Goal: Transaction & Acquisition: Purchase product/service

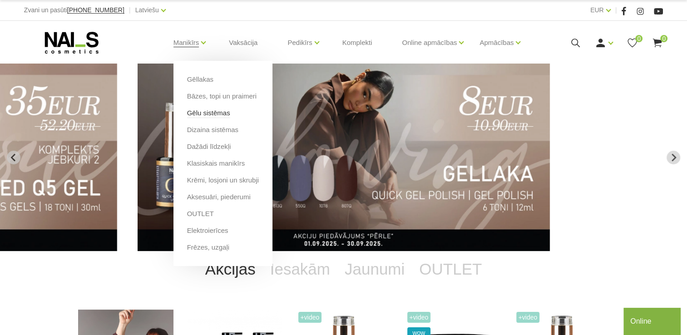
click at [210, 110] on link "Gēlu sistēmas" at bounding box center [208, 113] width 43 height 10
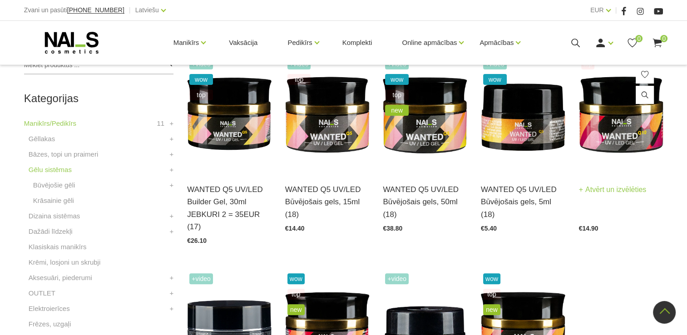
scroll to position [182, 0]
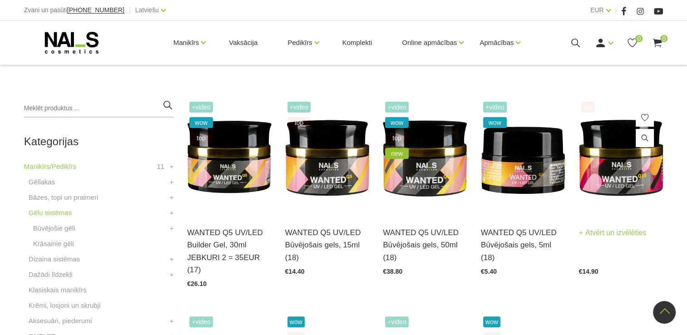
click at [642, 162] on img at bounding box center [621, 158] width 85 height 116
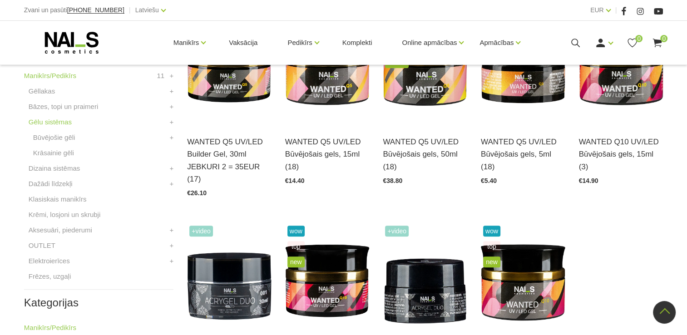
scroll to position [454, 0]
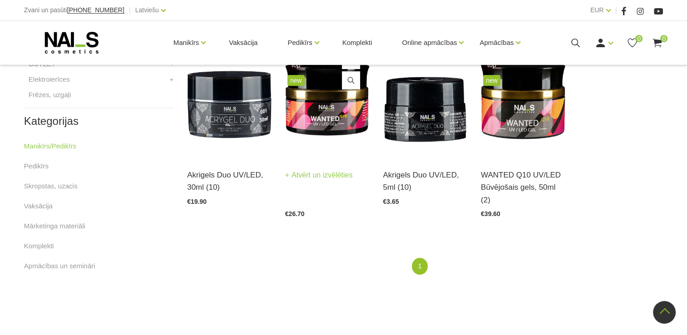
click at [305, 106] on img at bounding box center [327, 100] width 85 height 116
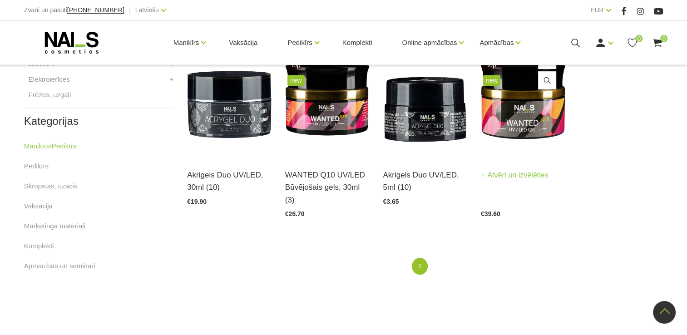
click at [513, 105] on img at bounding box center [523, 100] width 85 height 116
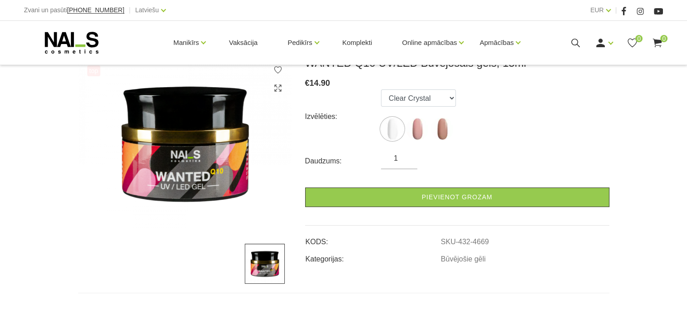
scroll to position [136, 0]
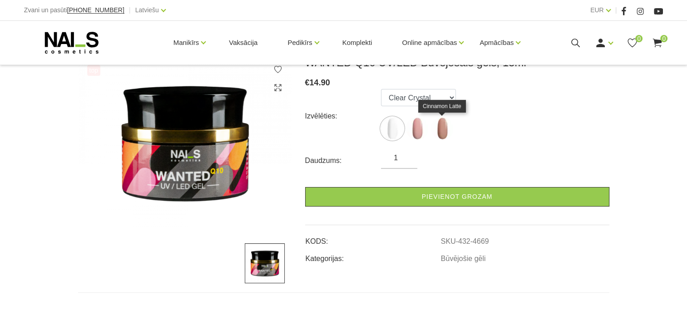
click at [439, 132] on img at bounding box center [442, 128] width 23 height 23
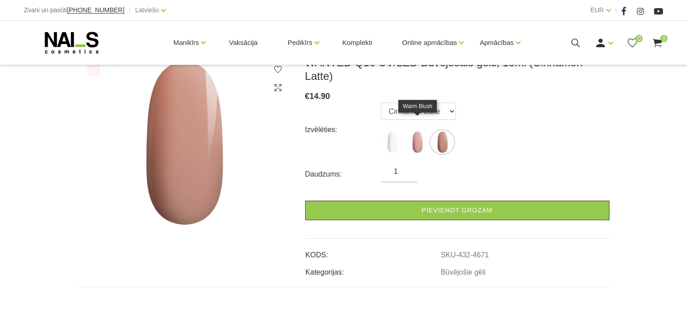
click at [421, 135] on img at bounding box center [417, 142] width 23 height 23
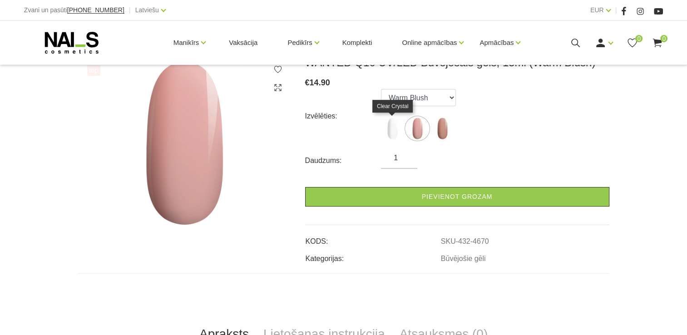
click at [391, 133] on img at bounding box center [392, 128] width 23 height 23
select select "4669"
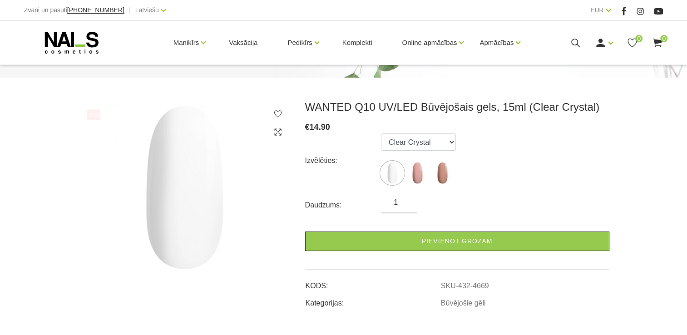
scroll to position [91, 0]
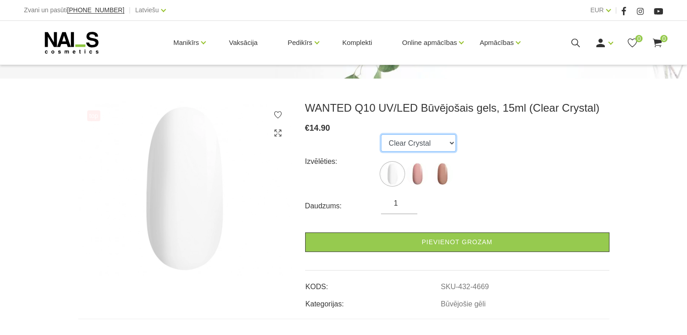
click at [450, 139] on select "Clear Crystal Warm Blush Cinnamon Latte" at bounding box center [418, 142] width 75 height 17
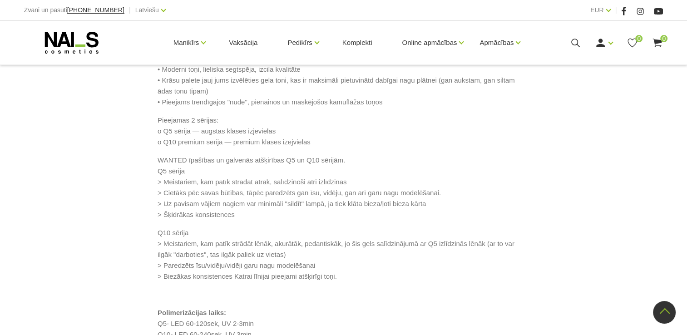
scroll to position [591, 0]
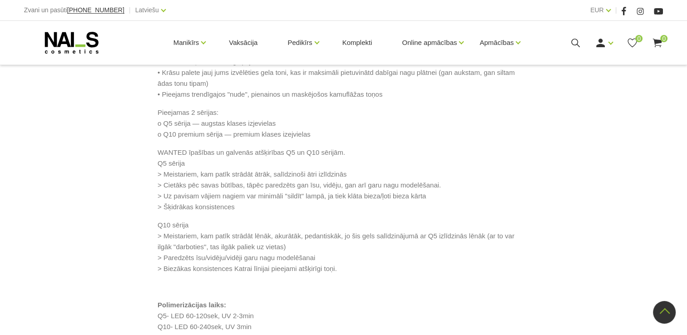
click at [410, 100] on p "Gels "WANTED" NAILS cosmetics tehniķu komanda ir radījusi gelu, kas ilgi jau ir…" at bounding box center [344, 18] width 372 height 164
click at [127, 93] on div "Gels "WANTED" NAILS cosmetics tehniķu komanda ir radījusi gelu, kas ilgi jau ir…" at bounding box center [344, 141] width 532 height 410
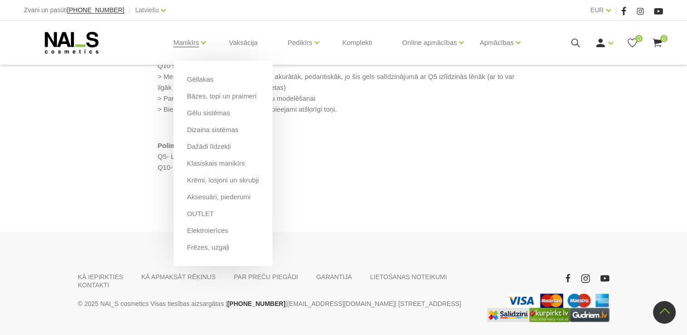
scroll to position [772, 0]
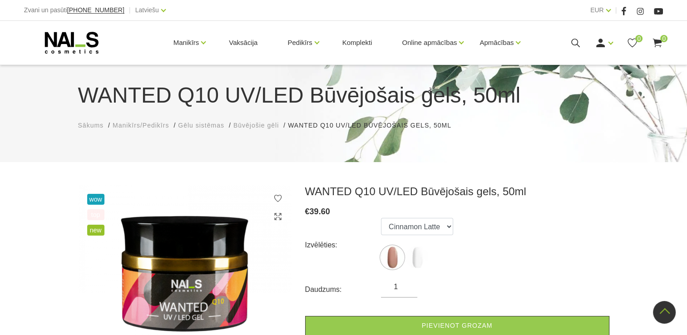
scroll to position [0, 0]
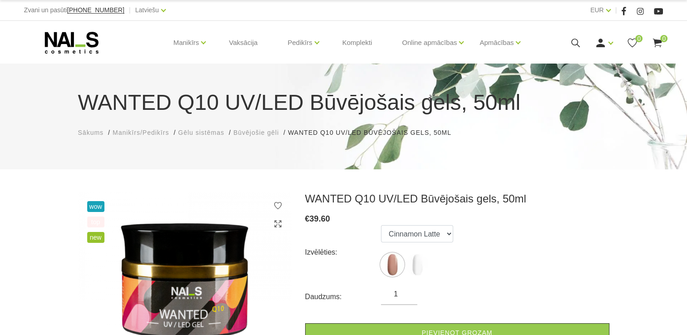
click at [256, 133] on span "Būvējošie gēli" at bounding box center [256, 132] width 45 height 7
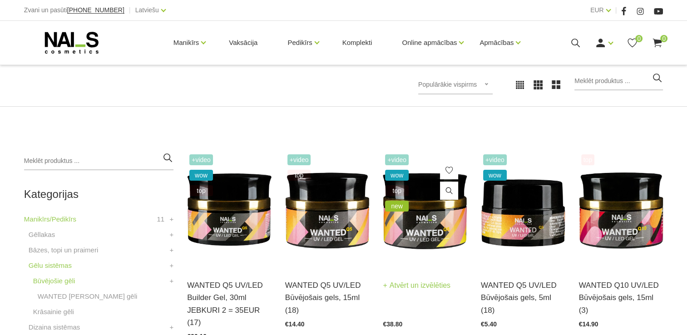
scroll to position [136, 0]
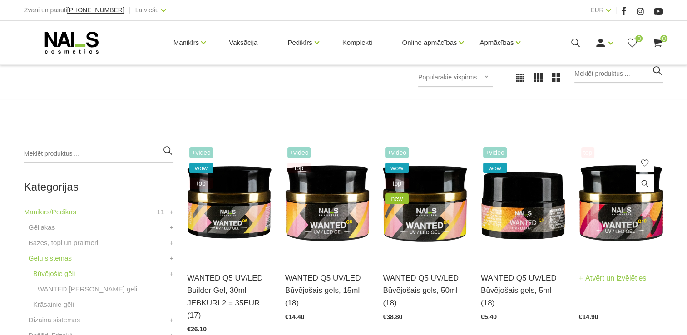
click at [602, 226] on img at bounding box center [621, 203] width 85 height 116
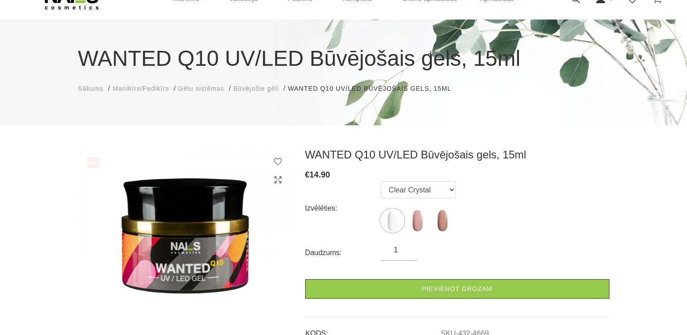
scroll to position [45, 0]
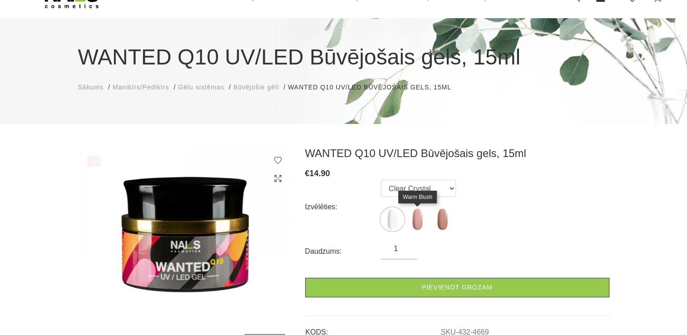
click at [423, 226] on img at bounding box center [417, 219] width 23 height 23
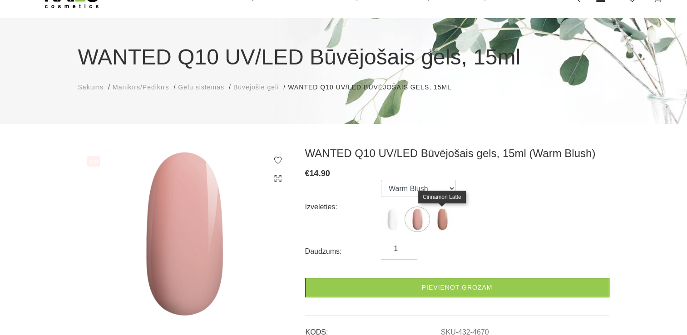
click at [443, 224] on img at bounding box center [442, 219] width 23 height 23
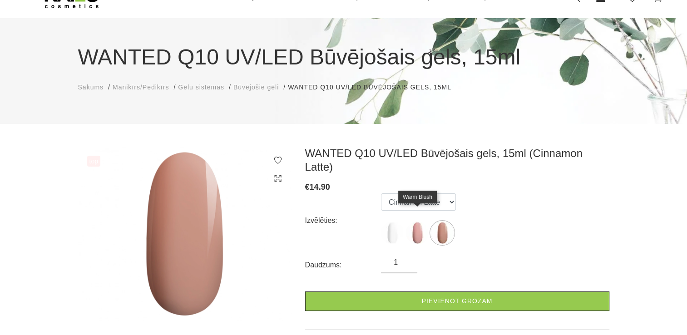
click at [418, 224] on img at bounding box center [417, 233] width 23 height 23
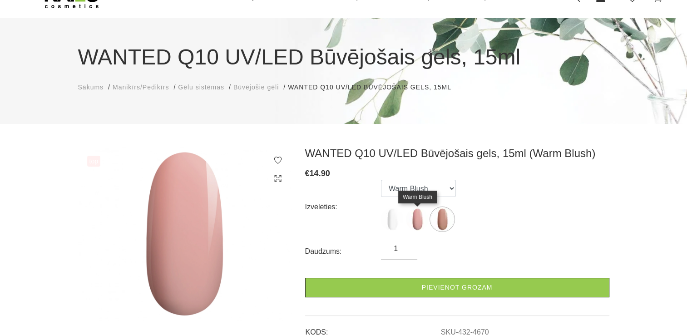
click at [420, 217] on img at bounding box center [417, 219] width 23 height 23
click at [423, 224] on img at bounding box center [417, 219] width 23 height 23
click at [417, 227] on img at bounding box center [417, 219] width 23 height 23
click at [393, 210] on img at bounding box center [392, 219] width 23 height 23
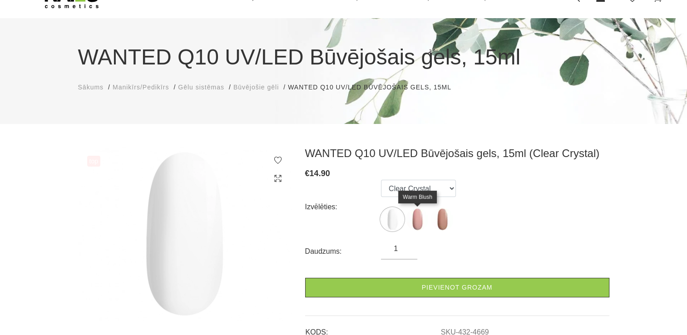
click at [414, 219] on img at bounding box center [417, 219] width 23 height 23
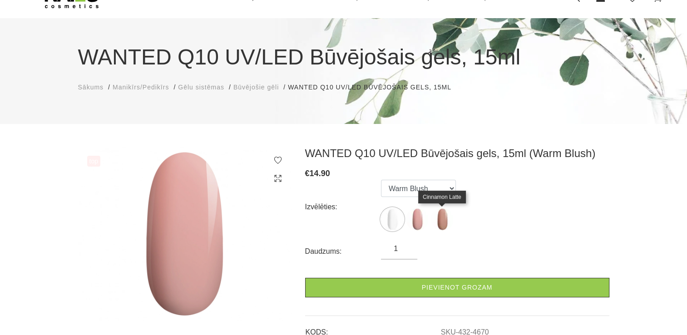
click at [441, 224] on img at bounding box center [442, 219] width 23 height 23
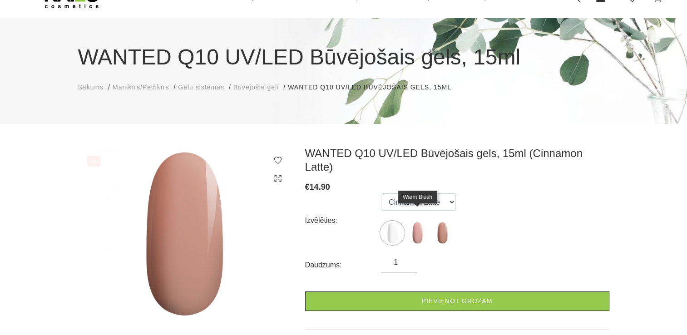
click at [420, 226] on img at bounding box center [417, 233] width 23 height 23
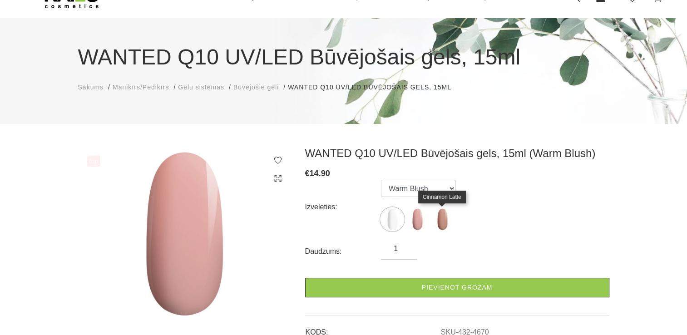
click at [439, 224] on img at bounding box center [442, 219] width 23 height 23
select select "4671"
